Goal: Find specific page/section: Find specific page/section

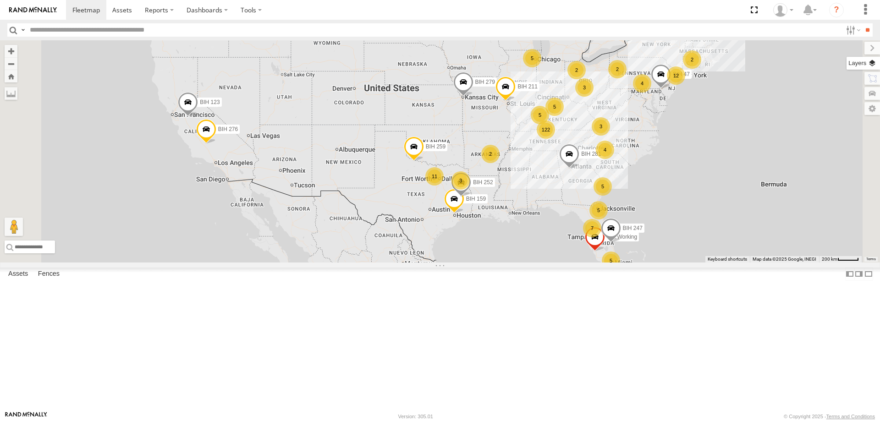
click at [869, 65] on label at bounding box center [862, 63] width 33 height 13
click at [0, 0] on div "Basemaps" at bounding box center [0, 0] width 0 height 0
click at [0, 0] on span "Basemaps" at bounding box center [0, 0] width 0 height 0
click at [0, 0] on span "Satellite + Roadmap" at bounding box center [0, 0] width 0 height 0
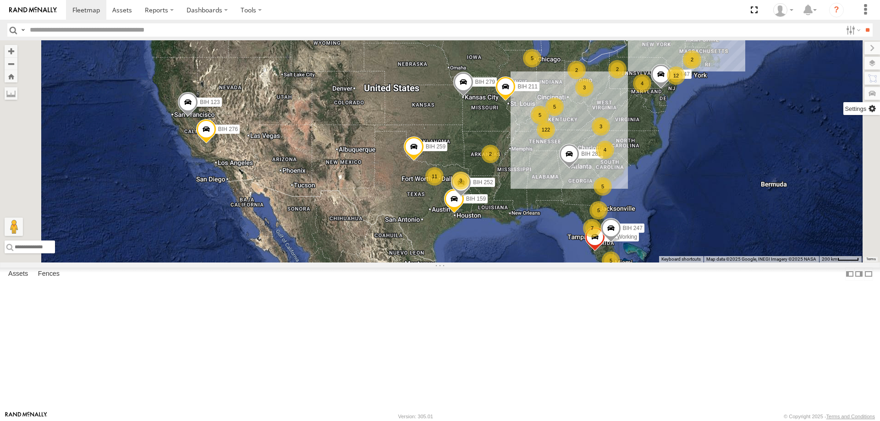
click at [843, 109] on label at bounding box center [861, 108] width 37 height 13
click at [0, 0] on span "Show Mouse Coordinates" at bounding box center [0, 0] width 0 height 0
click at [849, 50] on label at bounding box center [864, 48] width 31 height 13
click at [632, 114] on div "122 2 5 3 11 5 3 BIH 279 12 5 BIH 276 5 BIH 123 2 4 4 7 2 3 BIH 259 BIH 261 2 B…" at bounding box center [440, 151] width 880 height 222
click at [417, 10] on section at bounding box center [471, 10] width 811 height 20
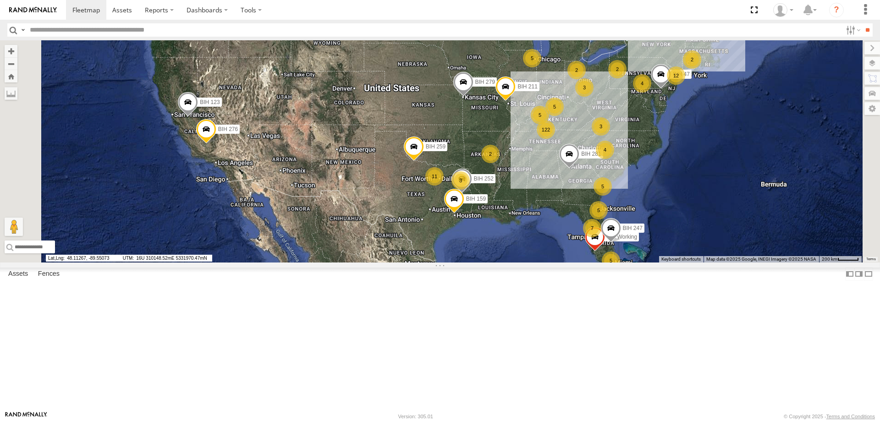
click at [461, 8] on section at bounding box center [471, 10] width 811 height 20
click at [440, 4] on section at bounding box center [471, 10] width 811 height 20
click at [409, 7] on section at bounding box center [471, 10] width 811 height 20
click at [350, 11] on section at bounding box center [471, 10] width 811 height 20
click at [509, 11] on section at bounding box center [471, 10] width 811 height 20
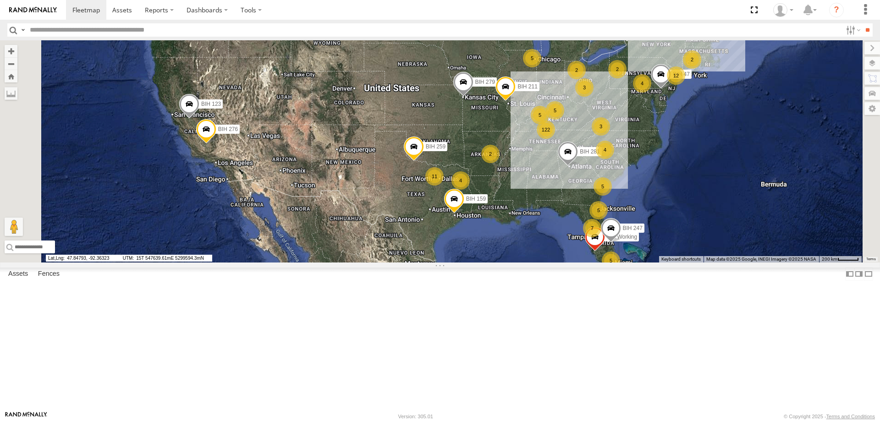
click at [383, 12] on section at bounding box center [471, 10] width 811 height 20
click at [384, 11] on section at bounding box center [471, 10] width 811 height 20
click at [428, 13] on section at bounding box center [471, 10] width 811 height 20
click at [428, 12] on section at bounding box center [471, 10] width 811 height 20
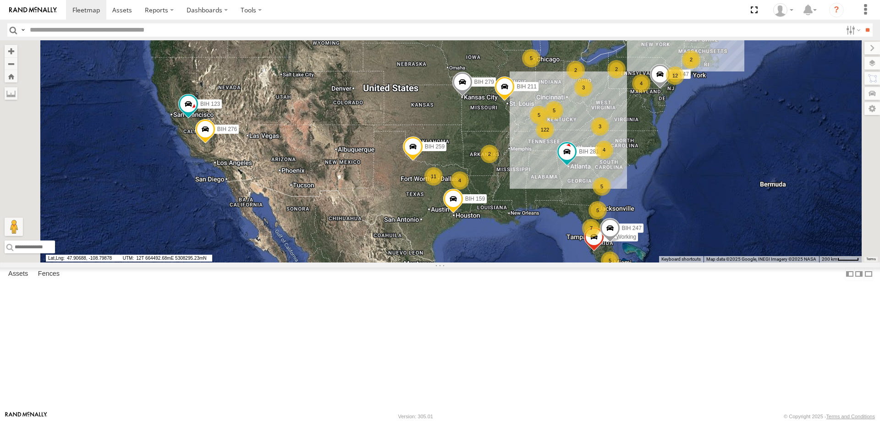
click at [428, 12] on section at bounding box center [471, 10] width 811 height 20
click at [334, 10] on section at bounding box center [471, 10] width 811 height 20
click at [431, 7] on section at bounding box center [471, 10] width 811 height 20
click at [370, 9] on section at bounding box center [471, 10] width 811 height 20
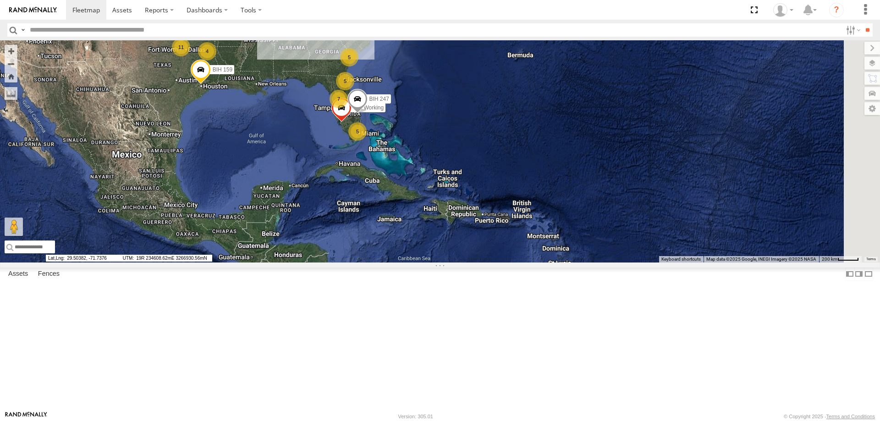
drag, startPoint x: 805, startPoint y: 288, endPoint x: 560, endPoint y: 163, distance: 274.8
click at [560, 163] on div "122 2 5 3 11 5 4 BIH 279 12 5 BIH 276 5 BIH 123 2 4 4 7 2 3 BIH 259 BIH 261 2 B…" at bounding box center [440, 151] width 880 height 222
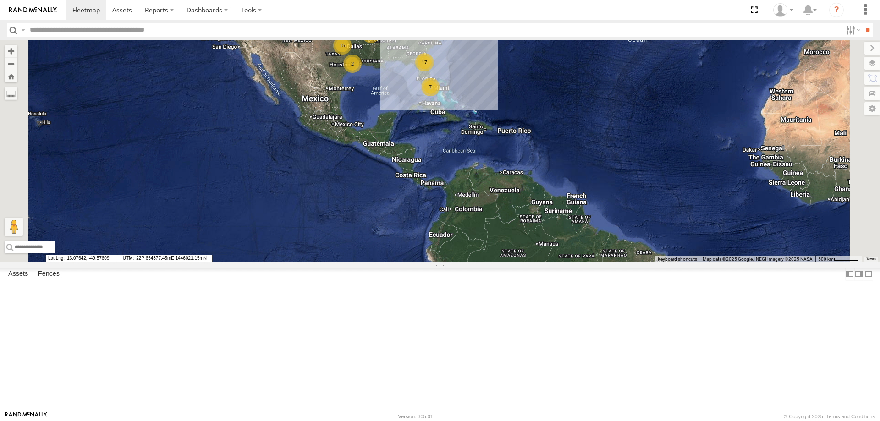
drag, startPoint x: 749, startPoint y: 309, endPoint x: 705, endPoint y: 231, distance: 89.4
click at [705, 231] on div "BIH 279 BIH 211 BIH 281 132 5 7 15 7 14 17 2 6 2 2 2 5" at bounding box center [440, 151] width 880 height 222
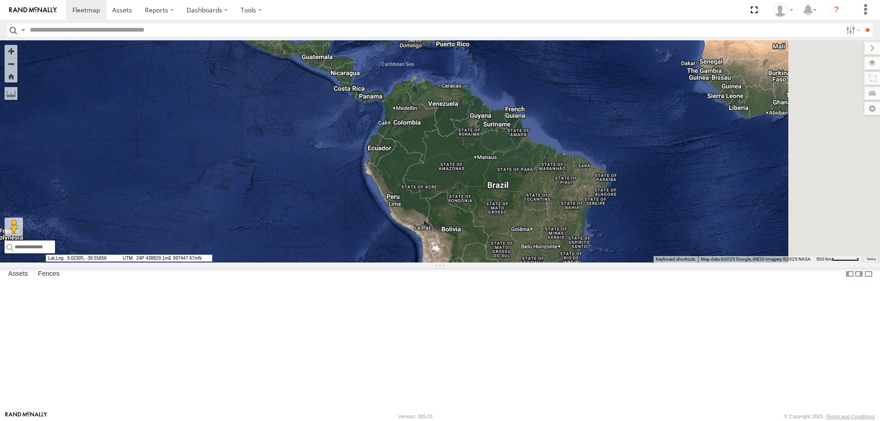
drag, startPoint x: 734, startPoint y: 222, endPoint x: 692, endPoint y: 161, distance: 74.1
click at [692, 161] on div "BIH 279 BIH 211 BIH 281 132 5 7 15 7 14 17 2 6 2 2 2 5" at bounding box center [440, 151] width 880 height 222
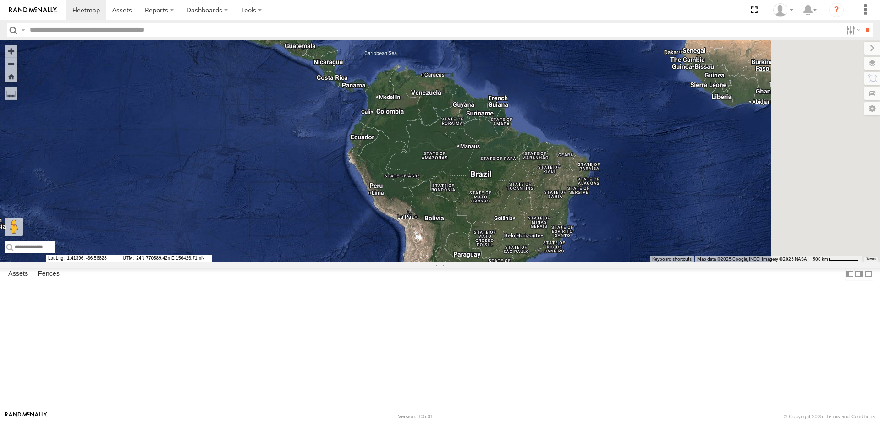
drag, startPoint x: 710, startPoint y: 207, endPoint x: 693, endPoint y: 196, distance: 20.2
click at [693, 196] on div "BIH 279 BIH 211 BIH 281 132 5 7 15 7 14 17 2 6 2 2 2 5" at bounding box center [440, 151] width 880 height 222
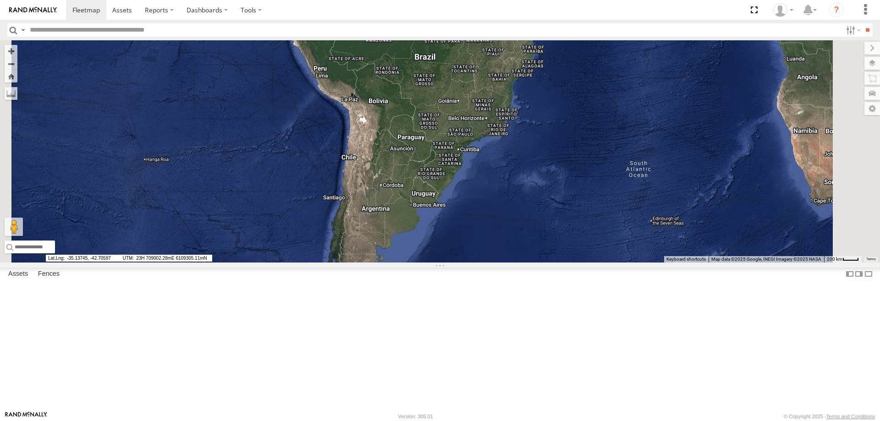
drag, startPoint x: 694, startPoint y: 301, endPoint x: 606, endPoint y: 282, distance: 90.0
click at [606, 263] on div at bounding box center [440, 151] width 880 height 222
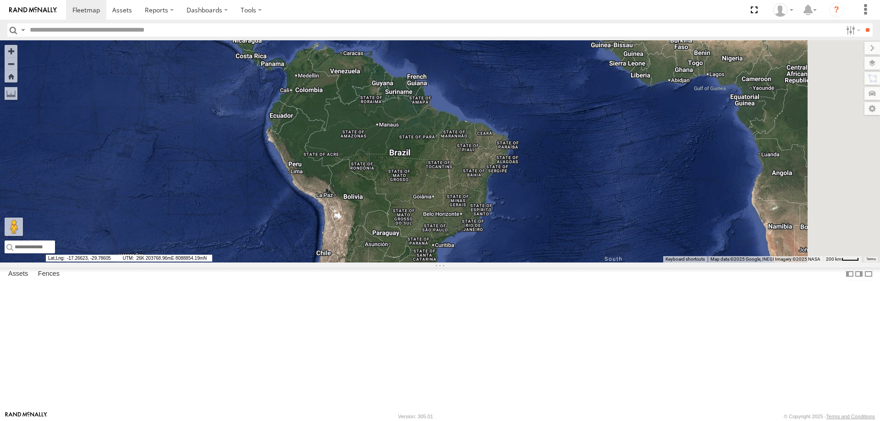
drag, startPoint x: 674, startPoint y: 178, endPoint x: 648, endPoint y: 275, distance: 100.6
click at [648, 263] on div at bounding box center [440, 151] width 880 height 222
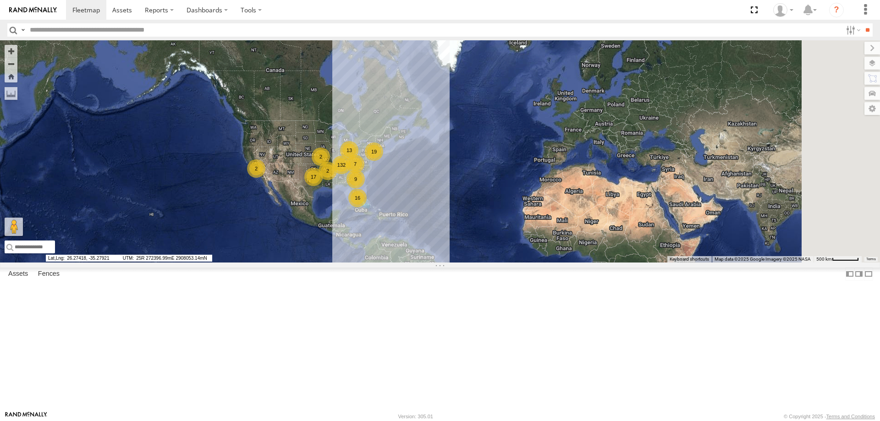
drag, startPoint x: 630, startPoint y: 165, endPoint x: 587, endPoint y: 273, distance: 115.5
click at [587, 263] on div "132 13 7 17 16 2 19 2 2 9" at bounding box center [440, 151] width 880 height 222
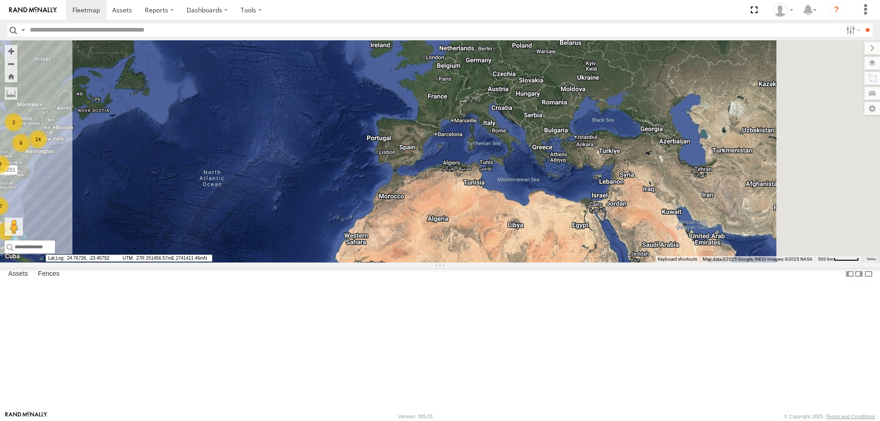
drag, startPoint x: 627, startPoint y: 295, endPoint x: 415, endPoint y: 312, distance: 212.9
click at [415, 263] on div "BIH 279 BIH 211 BIH 281 132 5 7 15 7 14 17 6 2 2 2 5" at bounding box center [440, 151] width 880 height 222
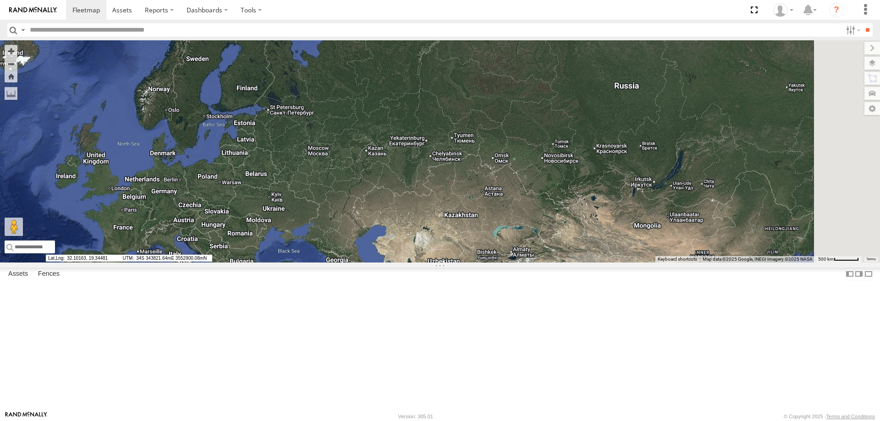
drag, startPoint x: 640, startPoint y: 269, endPoint x: 323, endPoint y: 401, distance: 342.5
click at [323, 263] on div "BIH 279 BIH 211 BIH 281 132 5 7 15 7 14 17 6 2 2 2 5" at bounding box center [440, 151] width 880 height 222
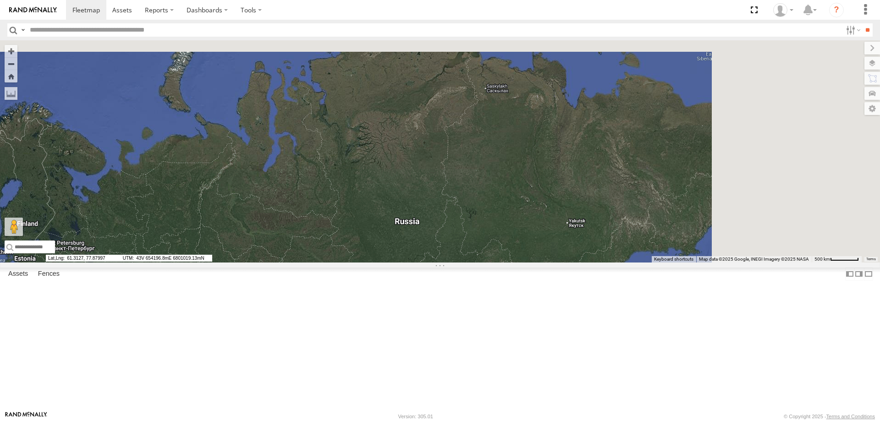
drag, startPoint x: 627, startPoint y: 174, endPoint x: 391, endPoint y: 313, distance: 274.4
click at [391, 263] on div "BIH 279 BIH 211 BIH 281 132 5 7 15 7 14 17 6 2 2 2 5" at bounding box center [440, 151] width 880 height 222
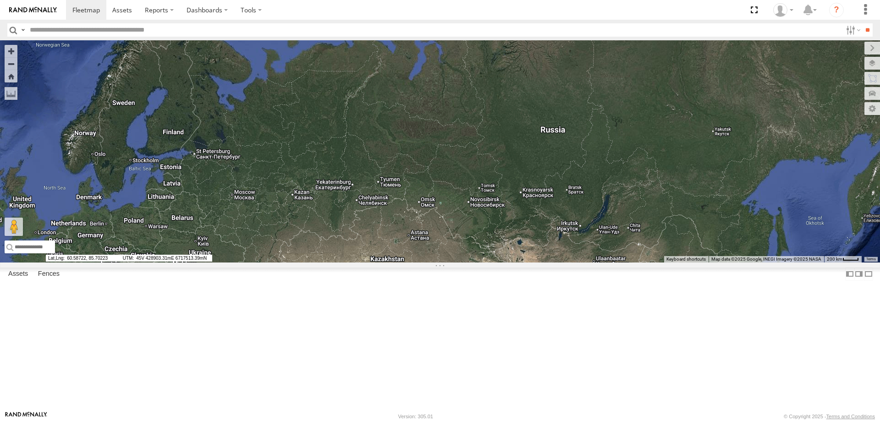
drag, startPoint x: 432, startPoint y: 321, endPoint x: 598, endPoint y: 221, distance: 193.8
click at [598, 221] on div "BIH 279 BIH 211 BIH 281 132 5 7 15 7 14 17 6 2 2 2 5" at bounding box center [440, 151] width 880 height 222
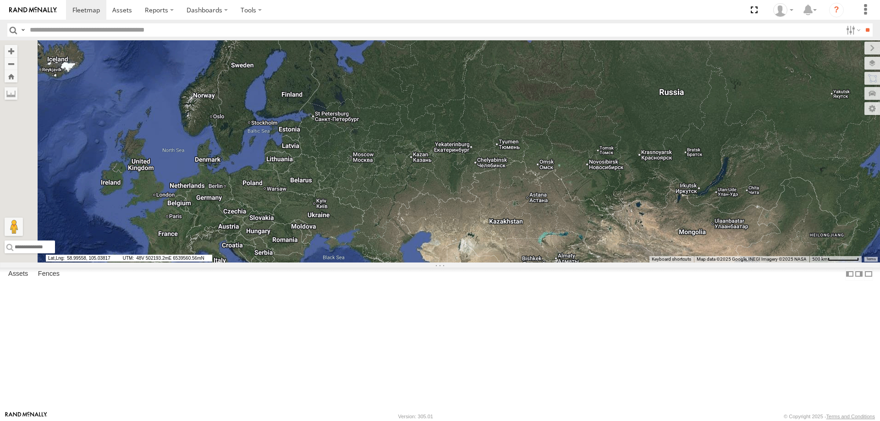
drag, startPoint x: 698, startPoint y: 238, endPoint x: 870, endPoint y: 206, distance: 175.1
click at [870, 206] on div "BIH 279 BIH 211 BIH 281 132 5 7 15 7 14 17 6 2 2 2 5" at bounding box center [440, 151] width 880 height 222
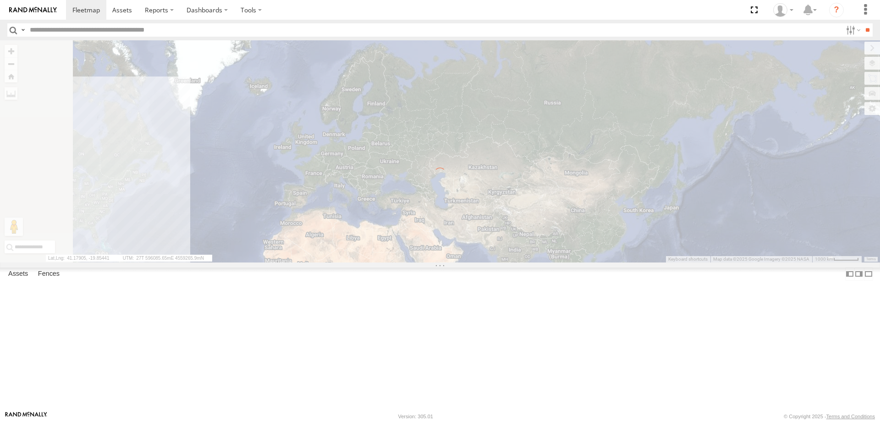
drag, startPoint x: 268, startPoint y: 263, endPoint x: 491, endPoint y: 281, distance: 223.4
click at [491, 263] on div "← Move left → Move right ↑ Move up ↓ Move down + Zoom in - Zoom out Home Jump l…" at bounding box center [440, 151] width 880 height 222
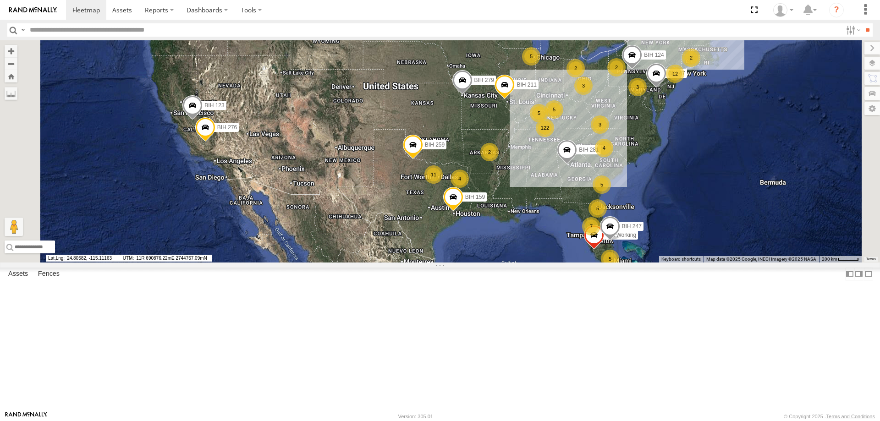
click at [397, 5] on section at bounding box center [471, 10] width 811 height 20
